Goal: Find specific page/section: Find specific page/section

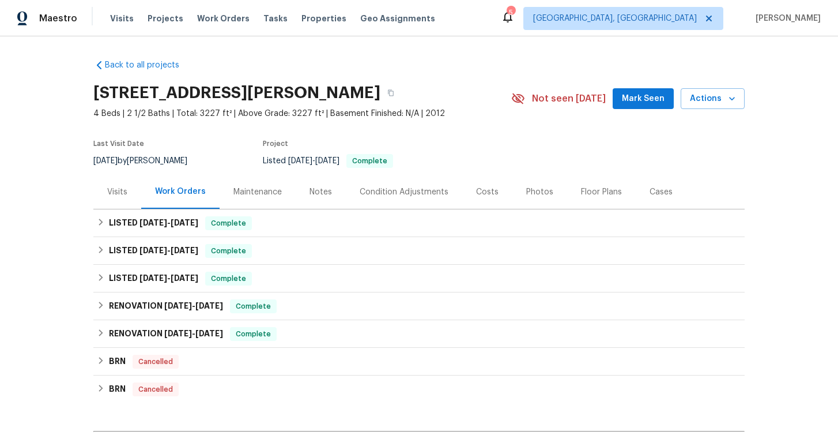
scroll to position [1, 0]
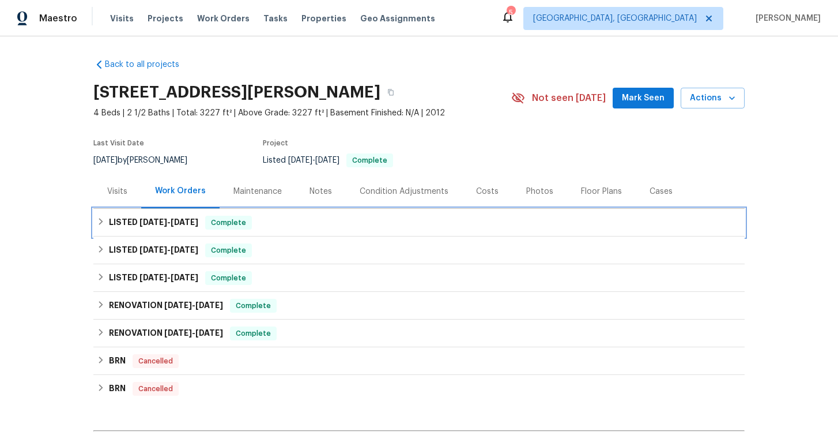
click at [103, 222] on icon at bounding box center [101, 221] width 8 height 8
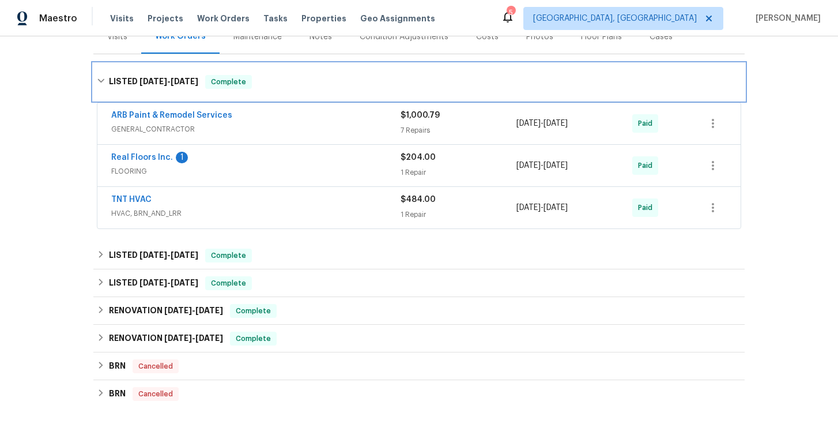
scroll to position [167, 0]
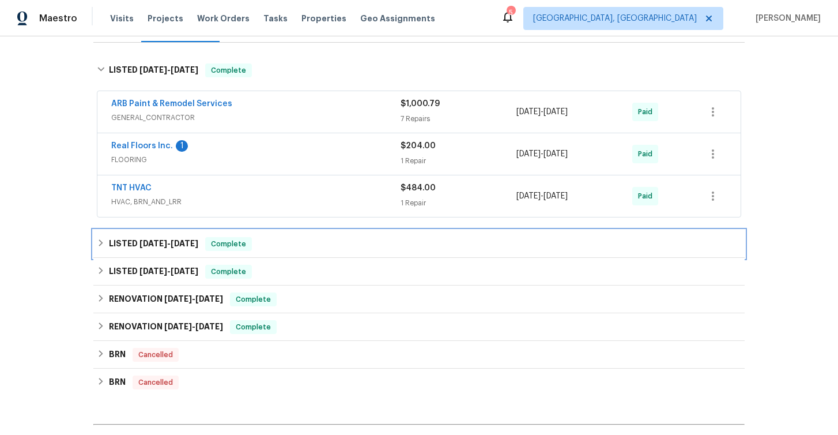
click at [100, 246] on icon at bounding box center [101, 243] width 8 height 8
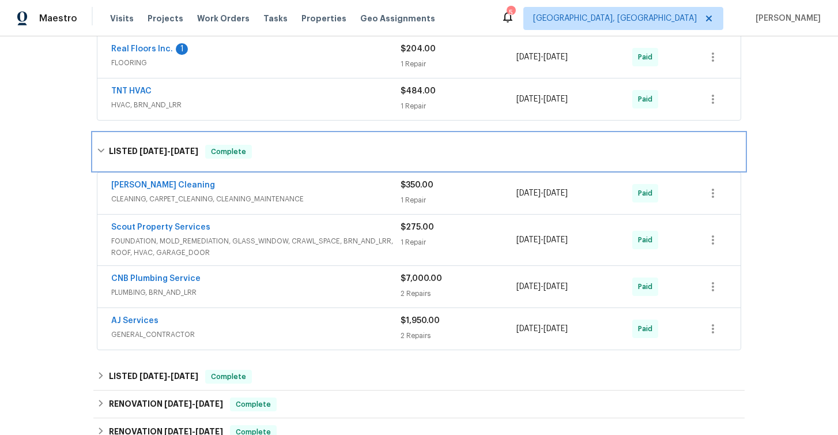
scroll to position [265, 0]
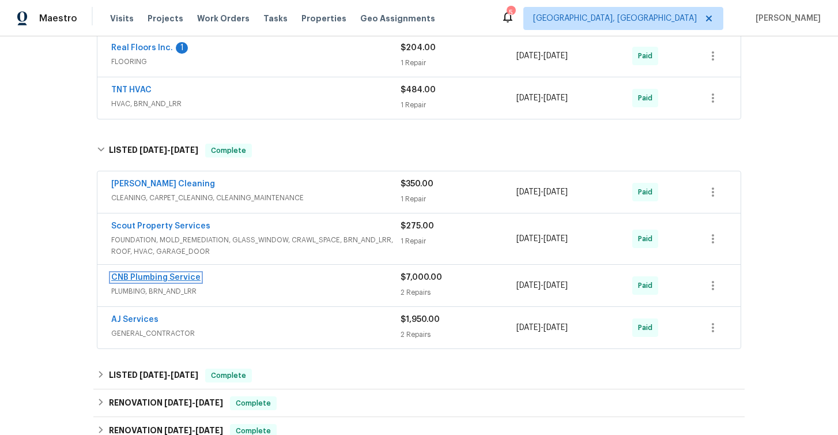
click at [164, 279] on link "CNB Plumbing Service" at bounding box center [155, 277] width 89 height 8
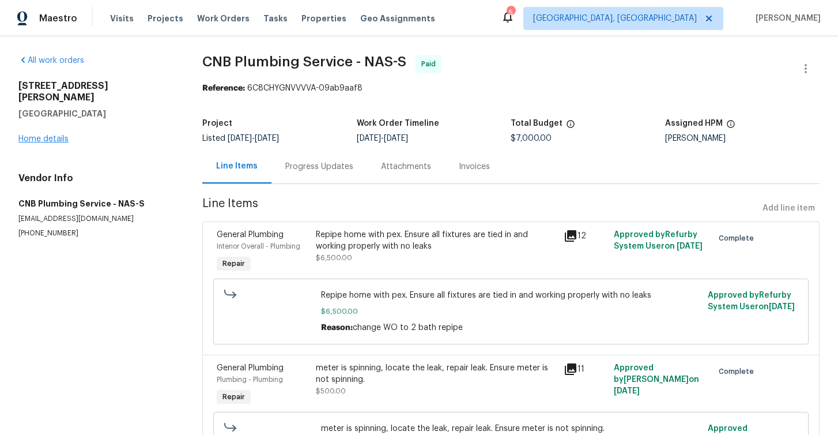
scroll to position [1, 0]
click at [39, 134] on link "Home details" at bounding box center [43, 138] width 50 height 8
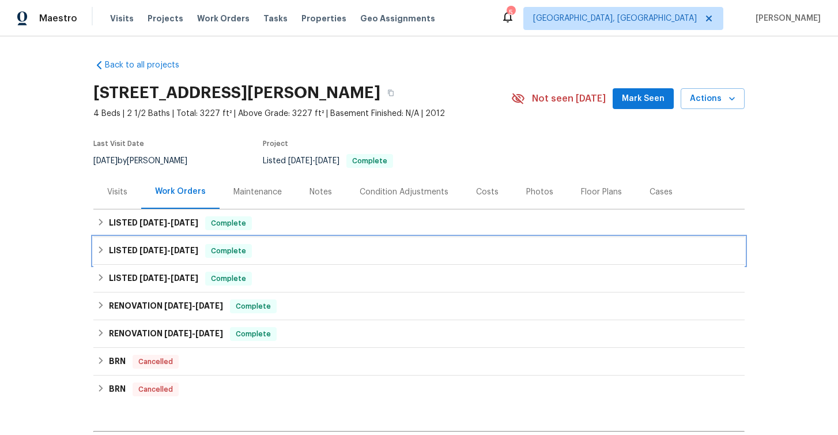
click at [103, 254] on div "LISTED [DATE] - [DATE] Complete" at bounding box center [419, 251] width 645 height 14
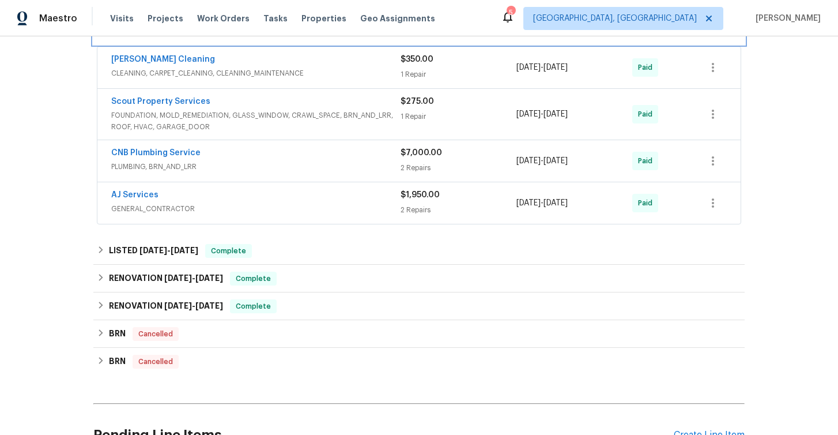
scroll to position [240, 0]
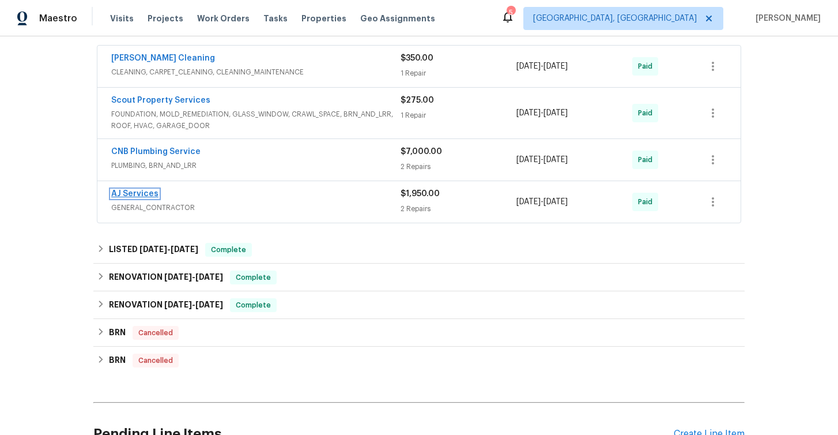
click at [134, 193] on link "AJ Services" at bounding box center [134, 194] width 47 height 8
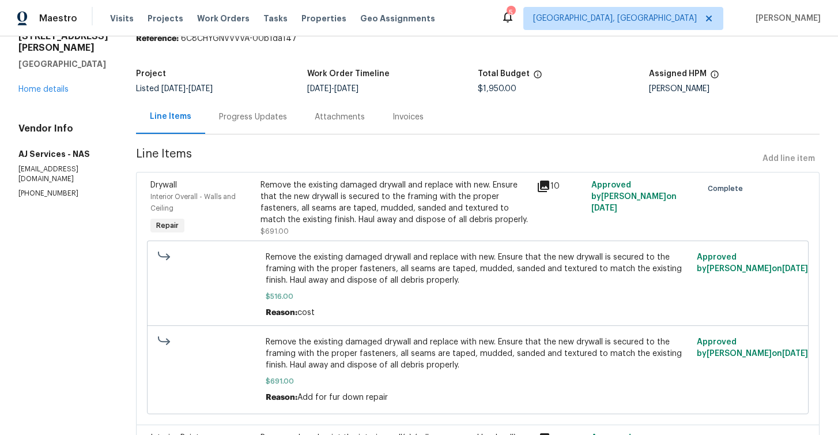
scroll to position [41, 0]
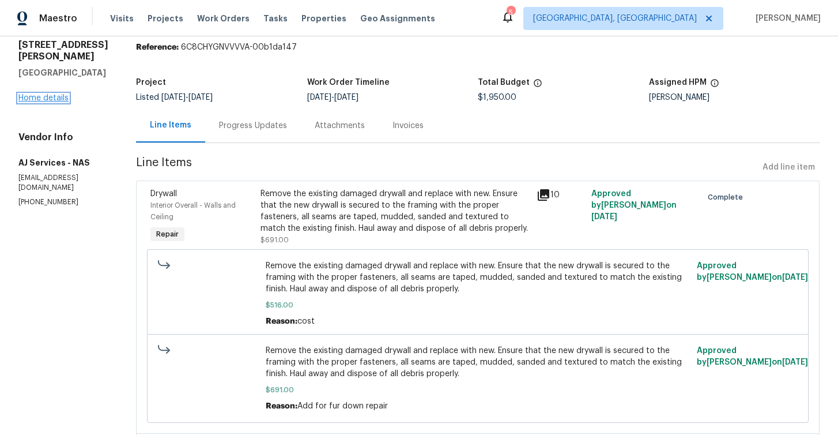
click at [51, 94] on link "Home details" at bounding box center [43, 98] width 50 height 8
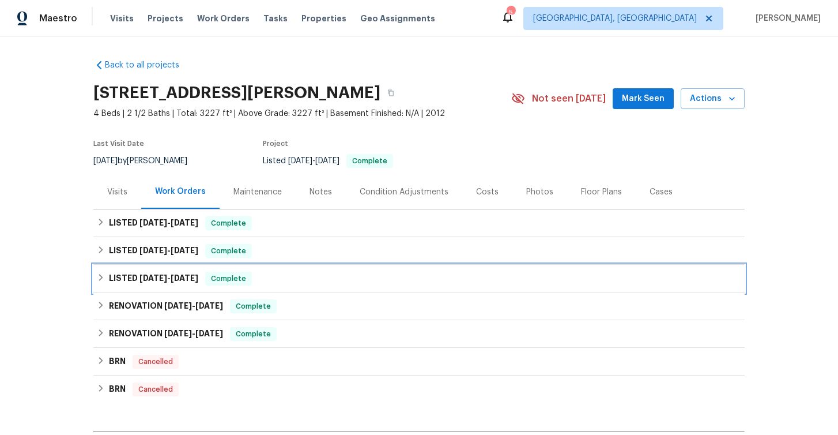
click at [99, 281] on icon at bounding box center [101, 277] width 8 height 8
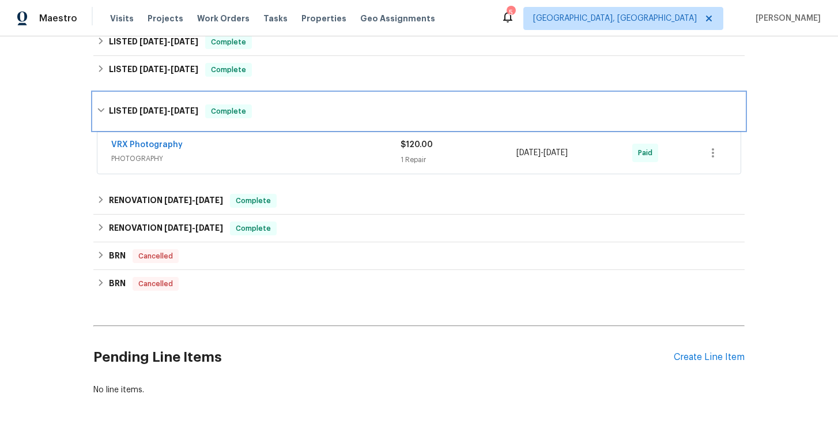
scroll to position [208, 0]
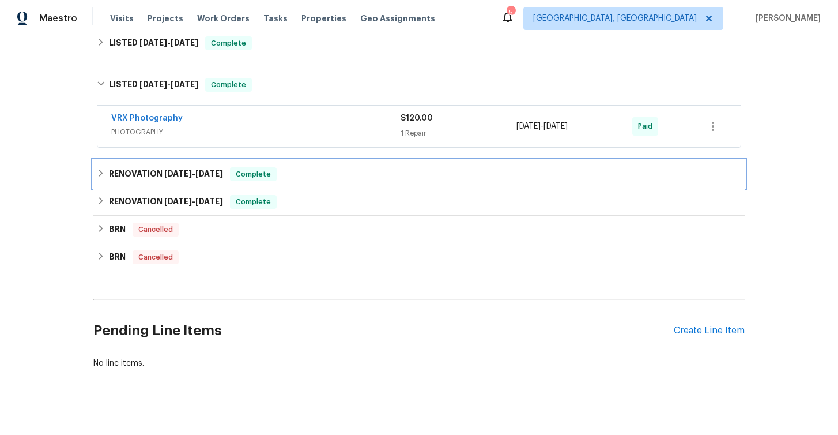
click at [103, 174] on icon at bounding box center [101, 173] width 8 height 8
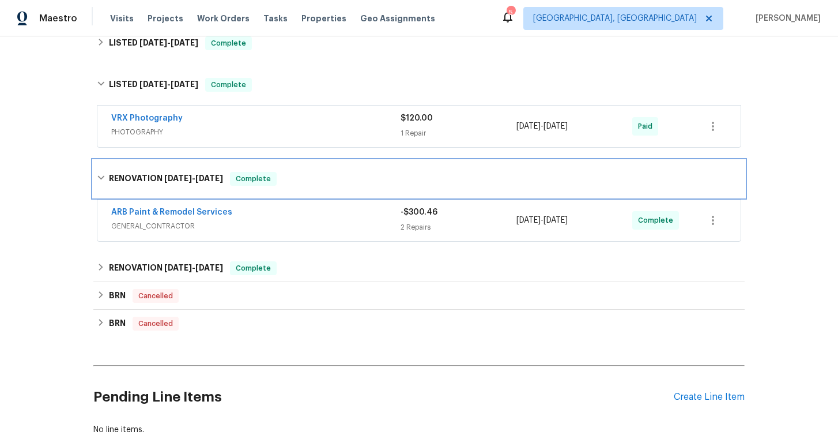
scroll to position [208, 0]
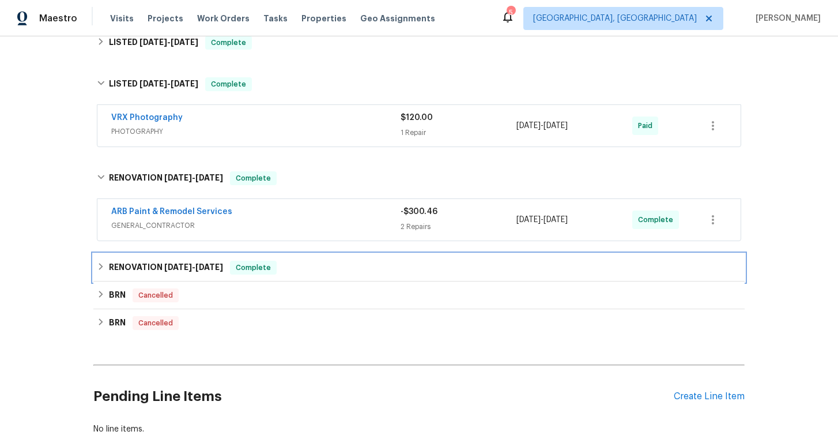
click at [100, 266] on icon at bounding box center [101, 266] width 8 height 8
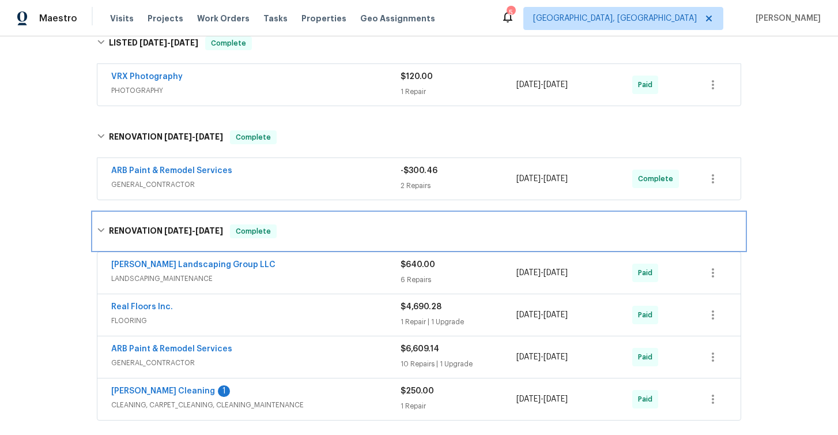
scroll to position [370, 0]
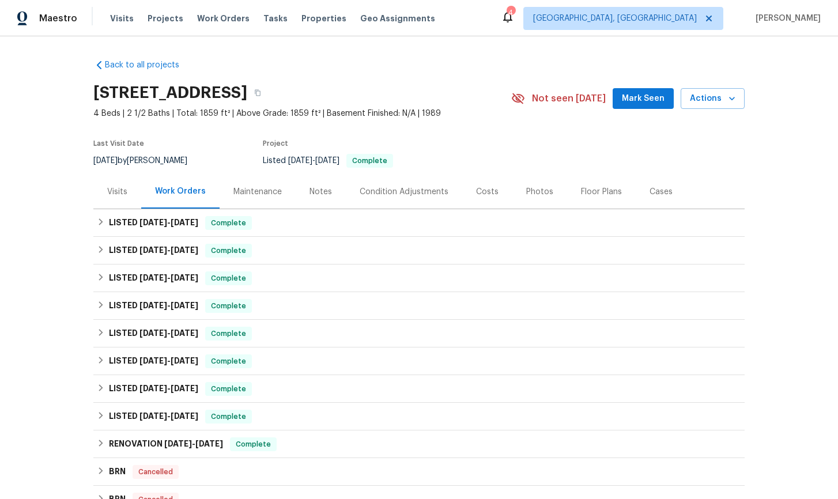
scroll to position [1, 0]
